Goal: Information Seeking & Learning: Learn about a topic

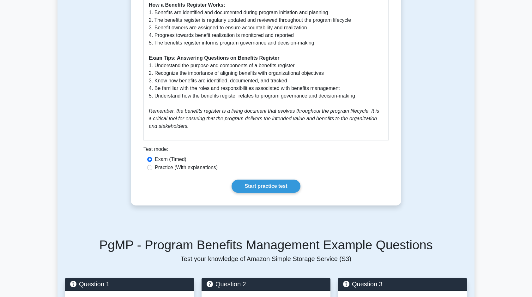
scroll to position [474, 0]
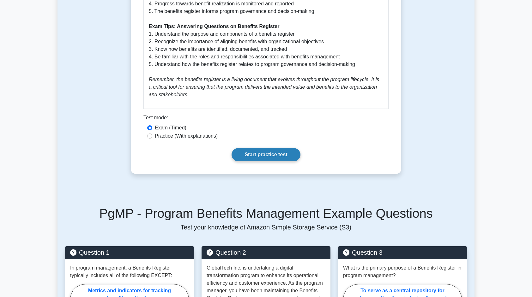
click at [254, 155] on link "Start practice test" at bounding box center [266, 154] width 69 height 13
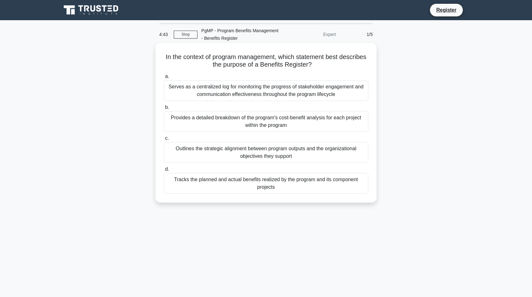
click at [259, 185] on div "Tracks the planned and actual benefits realized by the program and its componen…" at bounding box center [266, 183] width 205 height 21
click at [164, 172] on input "d. Tracks the planned and actual benefits realized by the program and its compo…" at bounding box center [164, 169] width 0 height 4
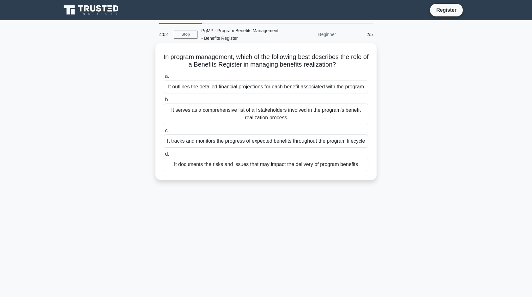
click at [219, 148] on div "It tracks and monitors the progress of expected benefits throughout the program…" at bounding box center [266, 141] width 205 height 13
click at [164, 133] on input "c. It tracks and monitors the progress of expected benefits throughout the prog…" at bounding box center [164, 131] width 0 height 4
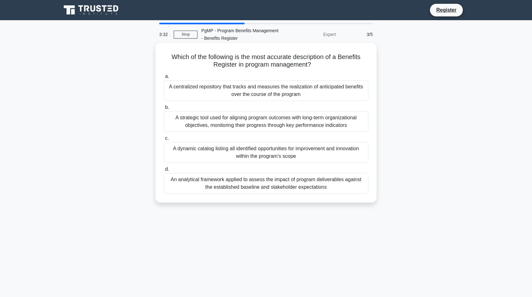
click at [277, 123] on div "A strategic tool used for aligning program outcomes with long-term organization…" at bounding box center [266, 121] width 205 height 21
click at [164, 110] on input "b. A strategic tool used for aligning program outcomes with long-term organizat…" at bounding box center [164, 107] width 0 height 4
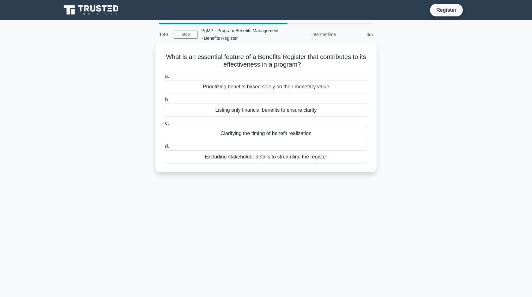
click at [257, 133] on div "Clarifying the timing of benefit realization" at bounding box center [266, 133] width 205 height 13
click at [164, 125] on input "c. Clarifying the timing of benefit realization" at bounding box center [164, 123] width 0 height 4
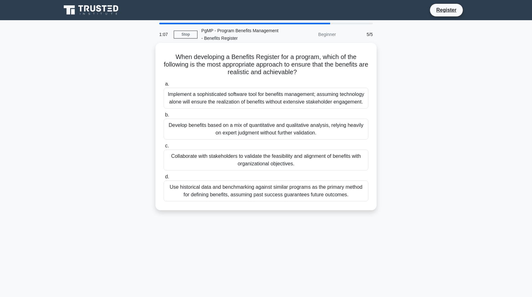
click at [274, 167] on div "Collaborate with stakeholders to validate the feasibility and alignment of bene…" at bounding box center [266, 160] width 205 height 21
click at [164, 148] on input "c. Collaborate with stakeholders to validate the feasibility and alignment of b…" at bounding box center [164, 146] width 0 height 4
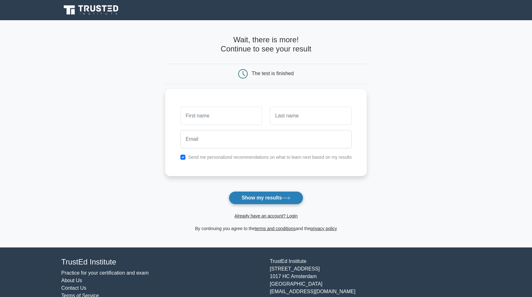
click at [269, 197] on button "Show my results" at bounding box center [266, 197] width 75 height 13
